Goal: Task Accomplishment & Management: Use online tool/utility

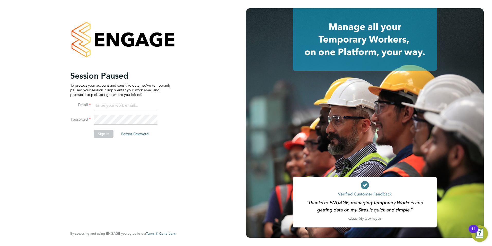
type input "[PERSON_NAME][EMAIL_ADDRESS][DOMAIN_NAME]"
click at [103, 138] on li "Sign In Forgot Password" at bounding box center [120, 136] width 100 height 13
click at [102, 132] on button "Sign In" at bounding box center [104, 134] width 20 height 8
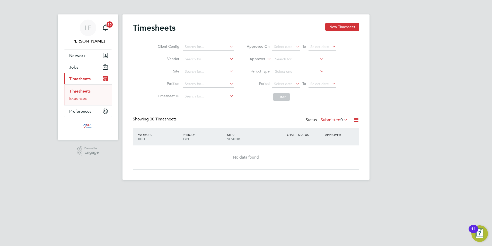
click at [79, 97] on link "Expenses" at bounding box center [78, 98] width 18 height 5
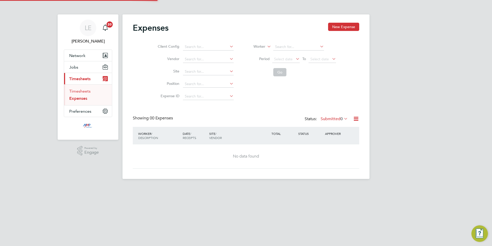
click at [80, 91] on link "Timesheets" at bounding box center [79, 91] width 21 height 5
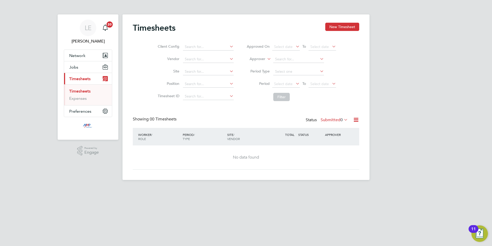
click at [340, 21] on div "Timesheets New Timesheet Client Config Vendor Site Position Timesheet ID Approv…" at bounding box center [246, 96] width 247 height 165
click at [340, 23] on button "New Timesheet" at bounding box center [343, 27] width 34 height 8
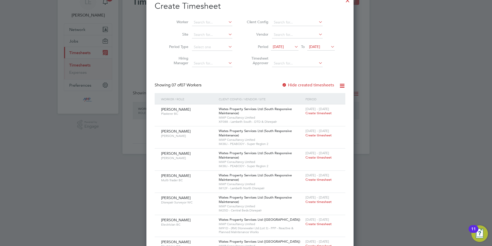
scroll to position [45, 0]
